Goal: Task Accomplishment & Management: Manage account settings

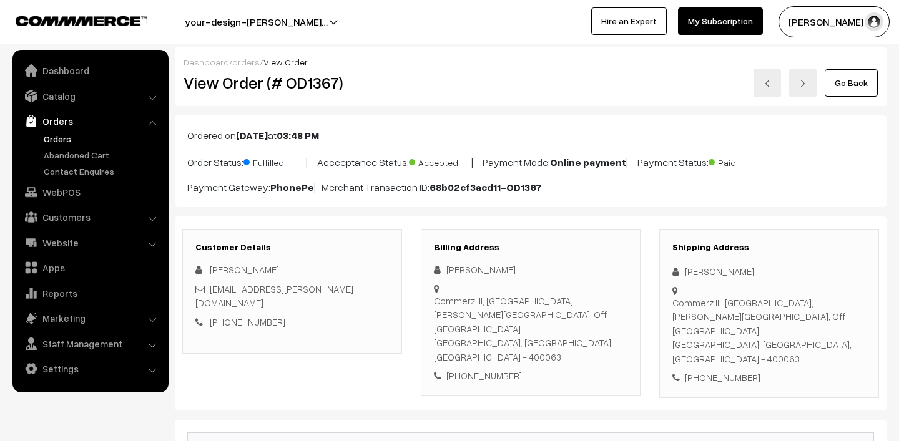
scroll to position [20, 0]
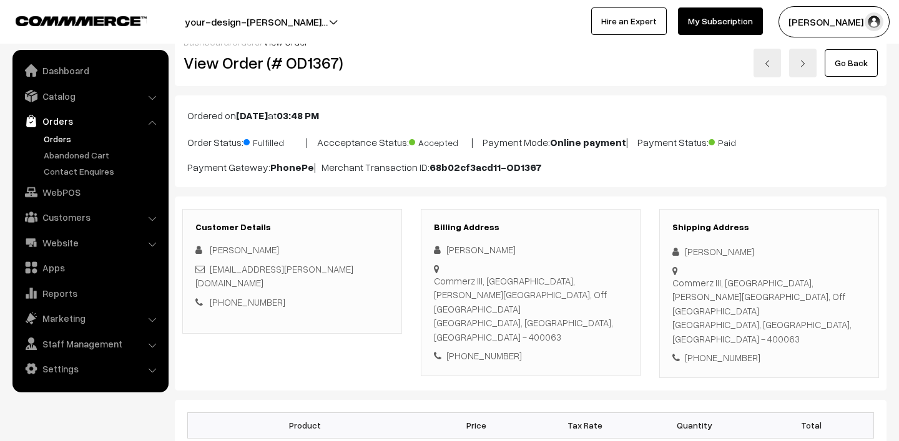
click at [74, 138] on link "Orders" at bounding box center [103, 138] width 124 height 13
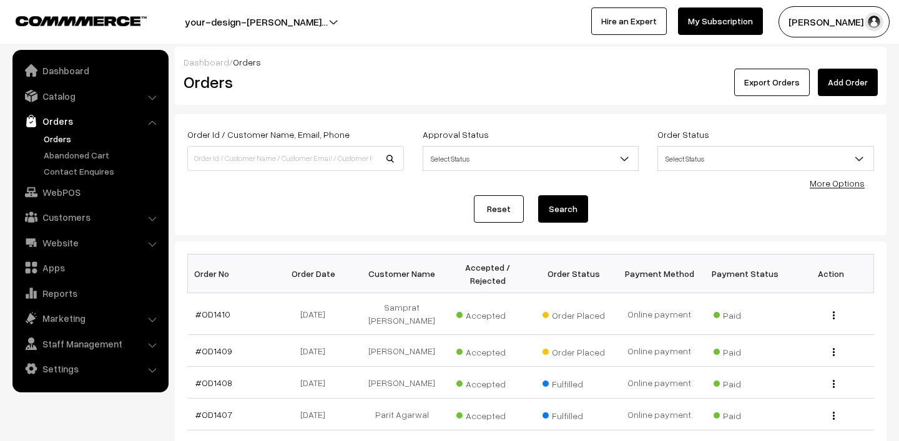
click at [816, 25] on button "Lokesh N.P" at bounding box center [833, 21] width 111 height 31
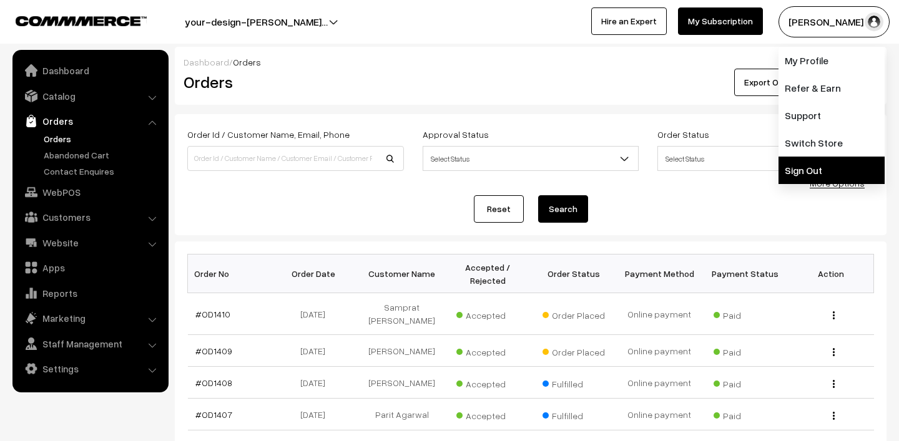
click at [805, 167] on link "Sign Out" at bounding box center [831, 170] width 106 height 27
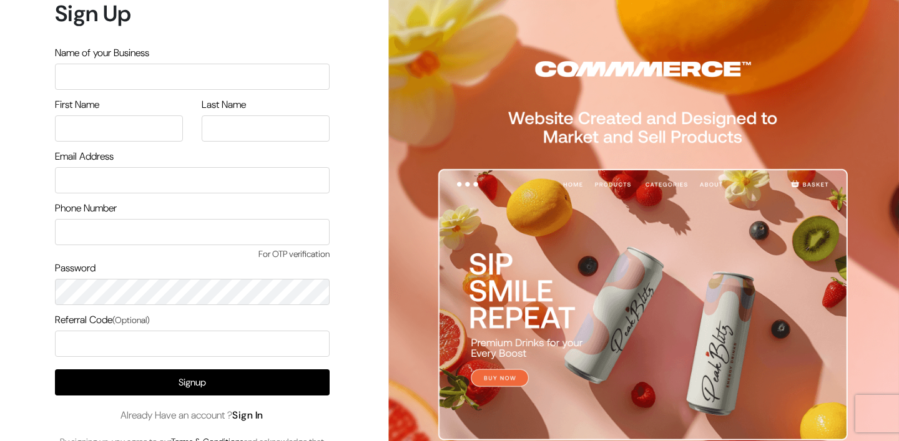
click at [252, 414] on link "Sign In" at bounding box center [247, 415] width 31 height 13
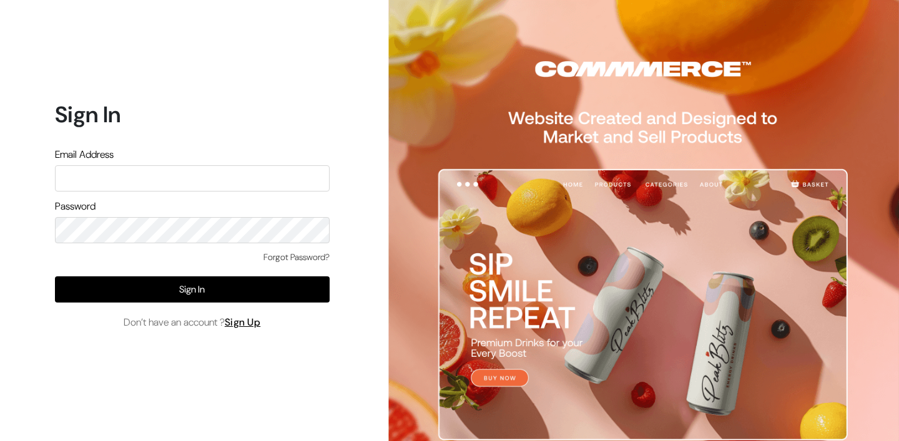
click at [176, 172] on input "text" at bounding box center [192, 178] width 275 height 26
type input "mk@yourdesignstore.in"
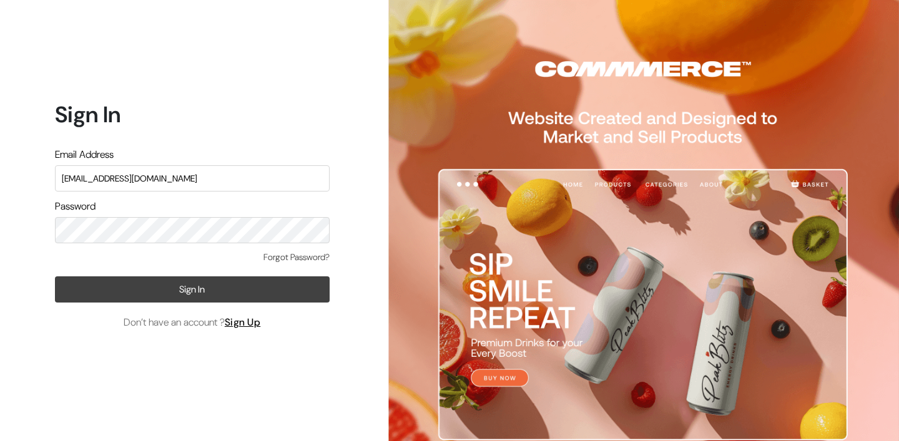
click at [205, 279] on button "Sign In" at bounding box center [192, 290] width 275 height 26
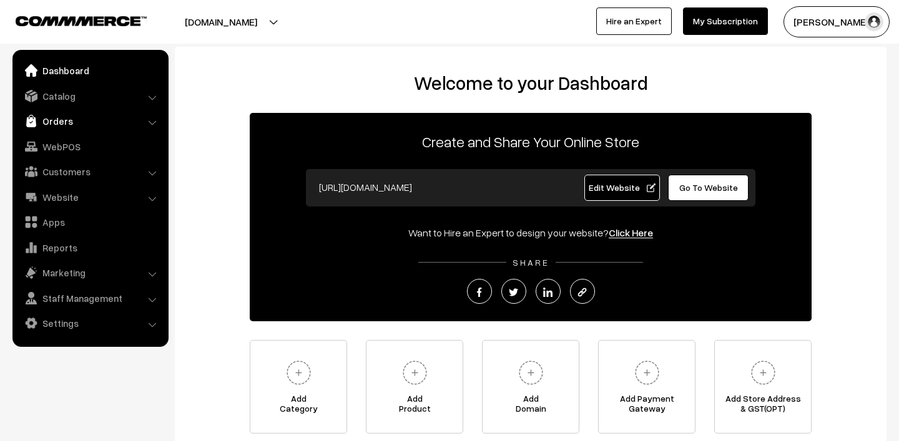
click at [75, 118] on link "Orders" at bounding box center [90, 121] width 149 height 22
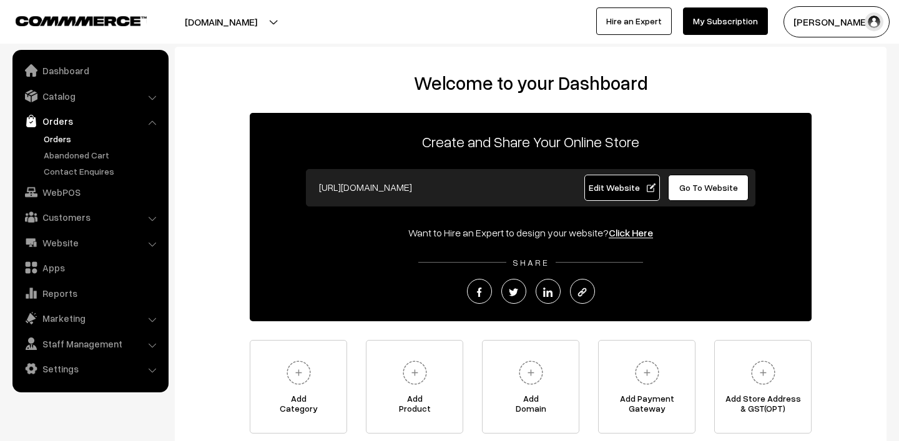
click at [76, 135] on link "Orders" at bounding box center [103, 138] width 124 height 13
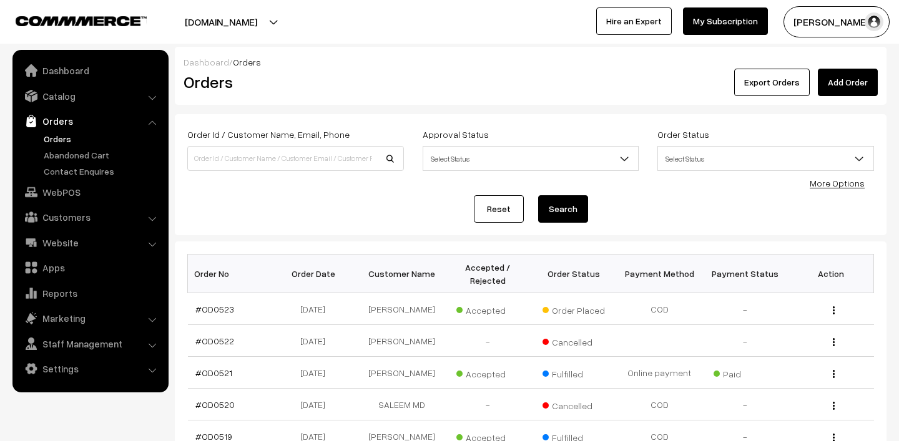
click at [831, 17] on button "[PERSON_NAME]" at bounding box center [836, 21] width 106 height 31
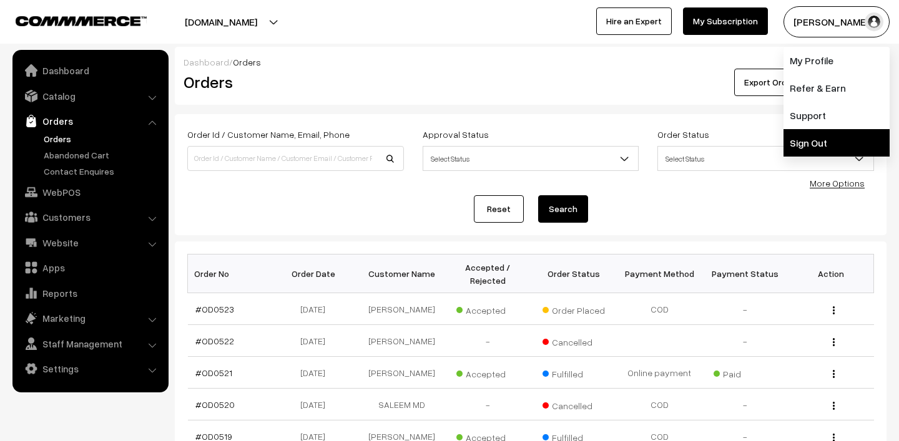
click at [803, 148] on link "Sign Out" at bounding box center [836, 142] width 106 height 27
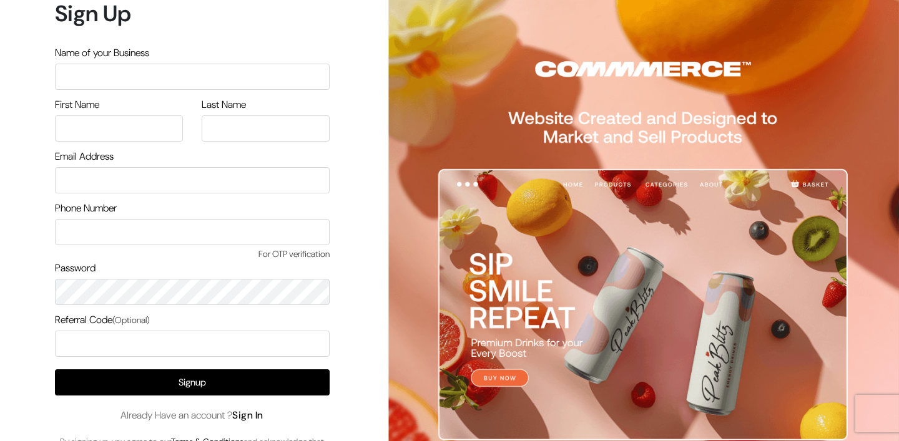
click at [253, 416] on link "Sign In" at bounding box center [247, 415] width 31 height 13
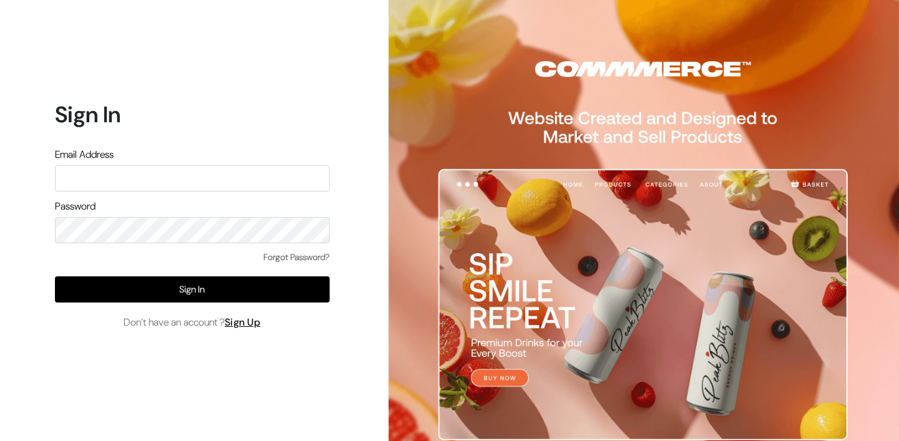
click at [129, 180] on input "text" at bounding box center [192, 178] width 275 height 26
type input "lokesh@yourdesignstore.in"
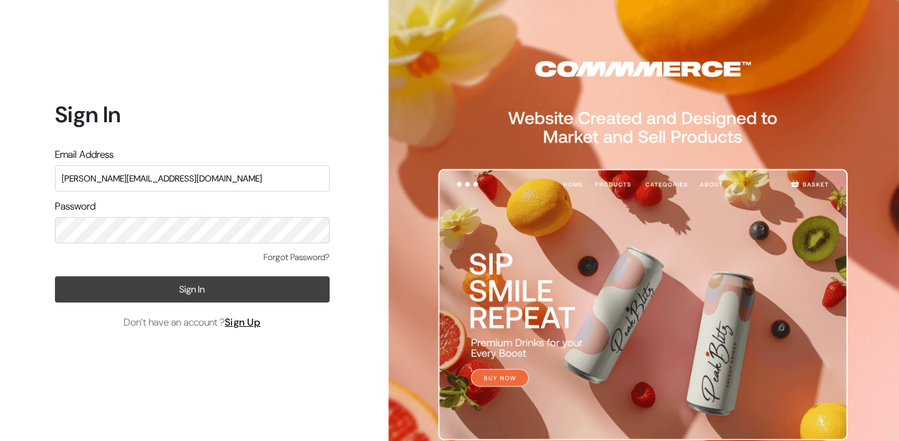
click at [195, 291] on button "Sign In" at bounding box center [192, 290] width 275 height 26
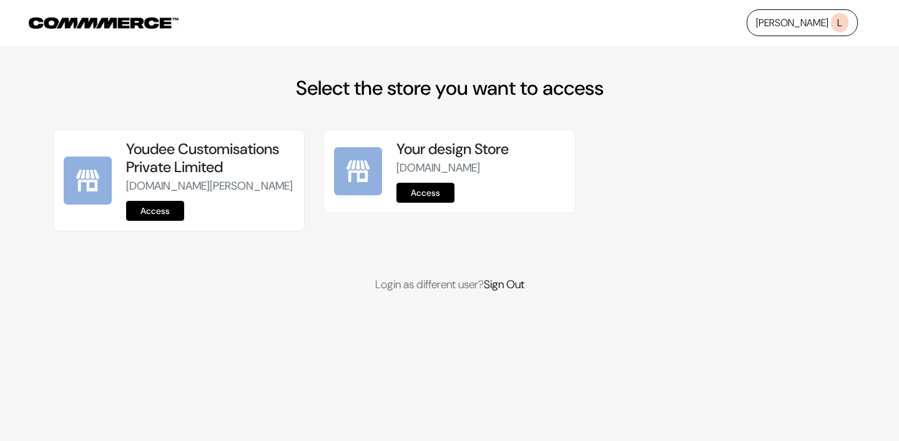
click at [139, 221] on link "Access" at bounding box center [155, 211] width 58 height 20
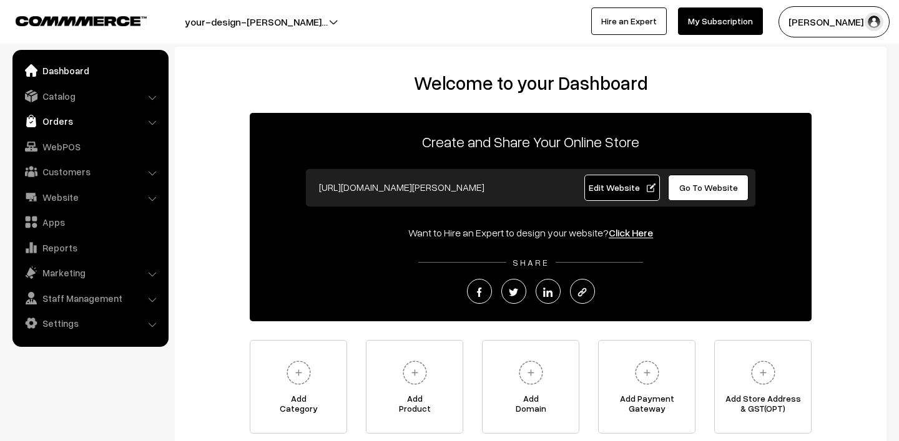
click at [62, 122] on link "Orders" at bounding box center [90, 121] width 149 height 22
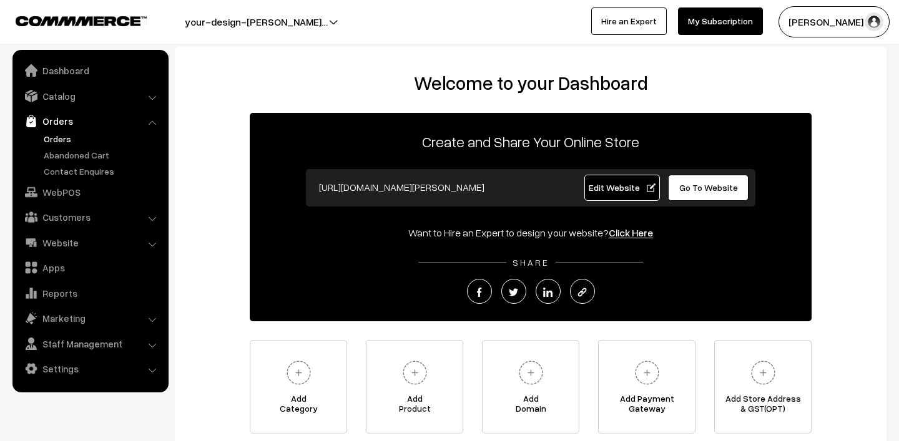
click at [66, 133] on link "Orders" at bounding box center [103, 138] width 124 height 13
